Goal: Contribute content: Add original content to the website for others to see

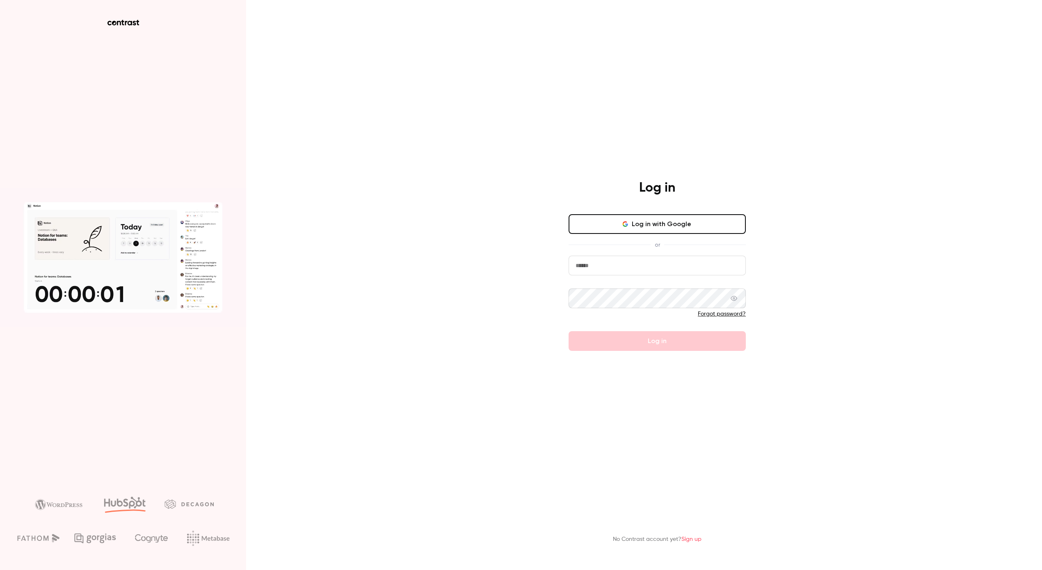
click at [639, 225] on button "Log in with Google" at bounding box center [656, 224] width 177 height 20
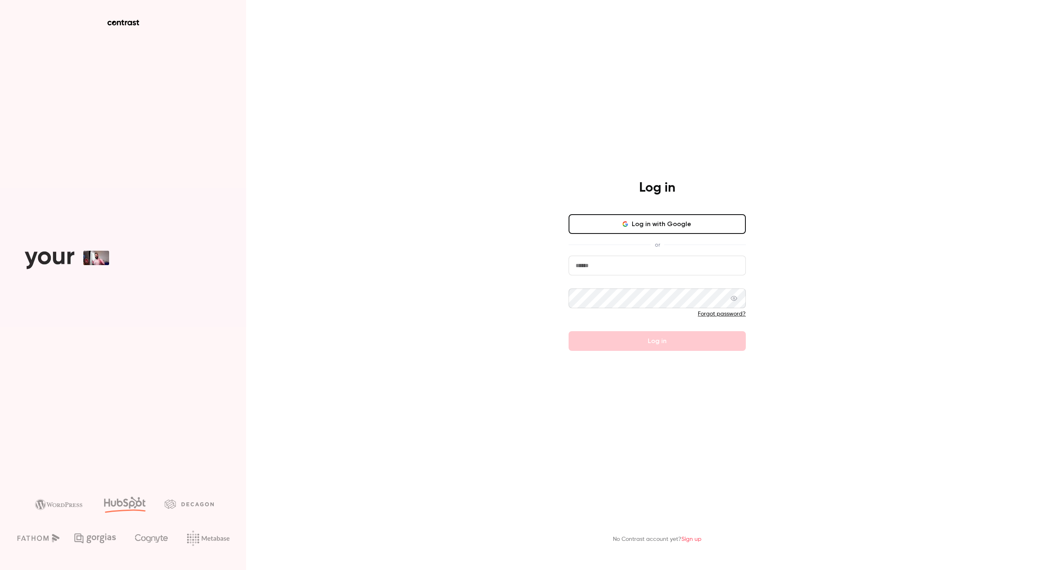
click at [636, 223] on button "Log in with Google" at bounding box center [656, 224] width 177 height 20
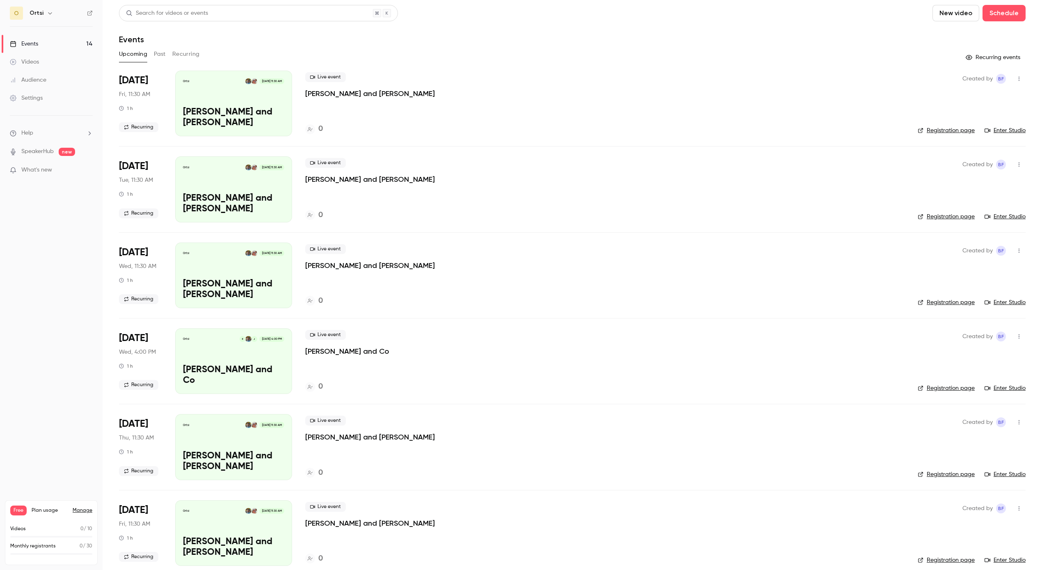
click at [963, 14] on button "New video" at bounding box center [955, 13] width 47 height 16
click at [976, 38] on div "Record" at bounding box center [985, 36] width 62 height 8
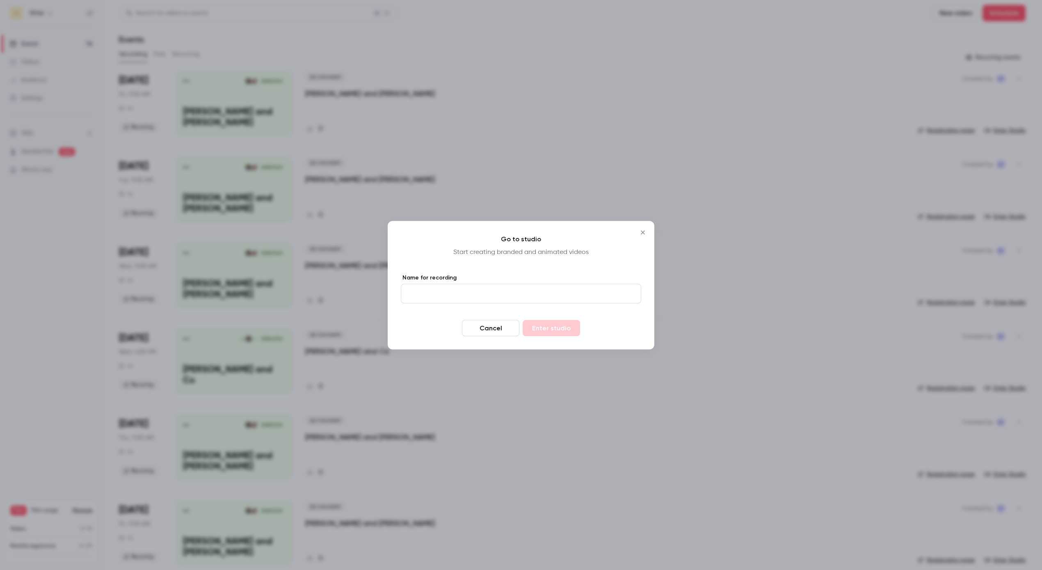
click at [523, 292] on input "Name for recording" at bounding box center [521, 293] width 240 height 20
type input "****"
click at [523, 320] on button "Enter studio" at bounding box center [551, 328] width 57 height 16
